Goal: Find contact information: Find contact information

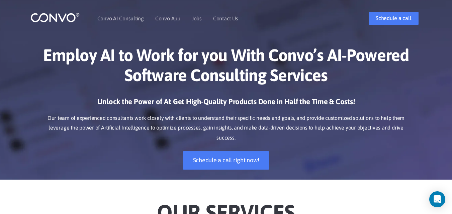
drag, startPoint x: 450, startPoint y: 37, endPoint x: 456, endPoint y: 65, distance: 27.9
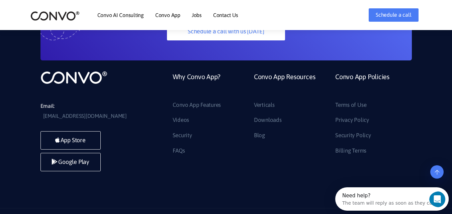
drag, startPoint x: 448, startPoint y: 102, endPoint x: 455, endPoint y: 39, distance: 62.9
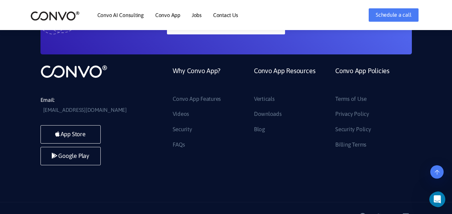
scroll to position [1824, 0]
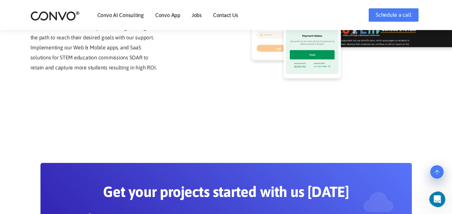
scroll to position [1489, 0]
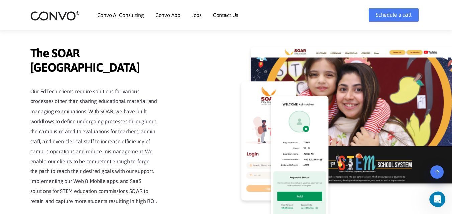
click at [230, 21] on li "Contact Us" at bounding box center [225, 15] width 25 height 29
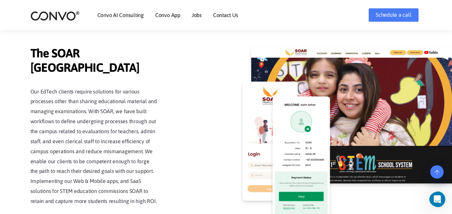
click at [230, 16] on link "Contact Us" at bounding box center [225, 14] width 25 height 5
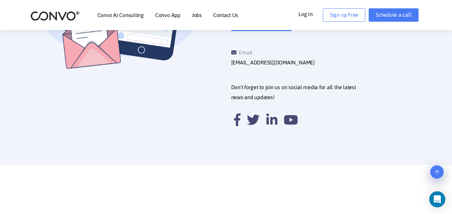
scroll to position [301, 0]
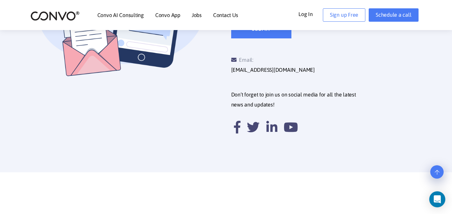
click at [230, 117] on div "Don’t forget to join us on social media for all the latest news and updates!" at bounding box center [324, 111] width 196 height 63
click at [239, 121] on icon at bounding box center [237, 127] width 7 height 13
